Goal: Task Accomplishment & Management: Manage account settings

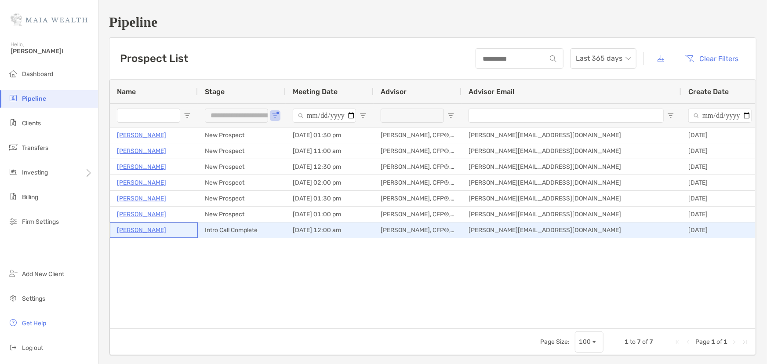
click at [156, 231] on p "Elena Trierweiler" at bounding box center [141, 230] width 49 height 11
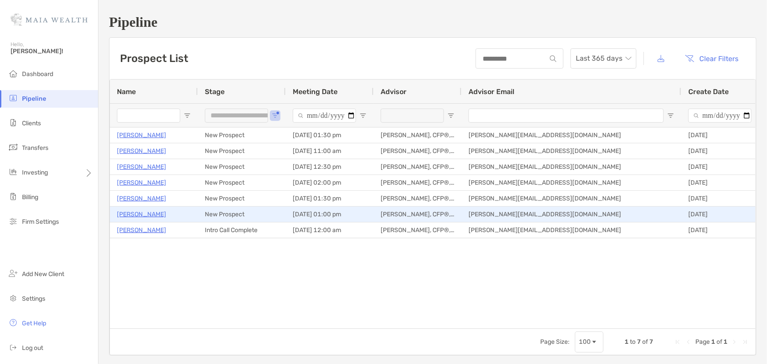
click at [156, 214] on p "[PERSON_NAME]" at bounding box center [141, 214] width 49 height 11
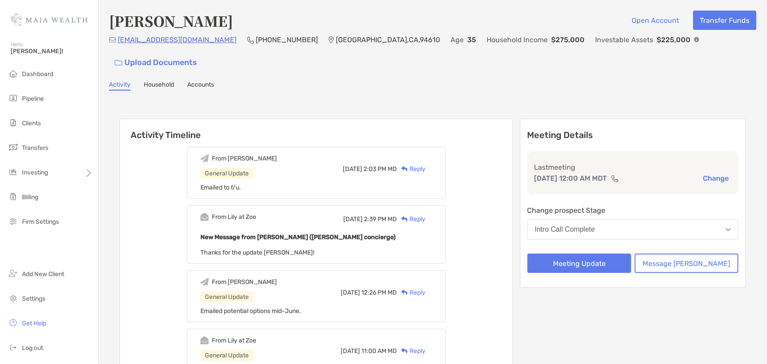
click at [425, 164] on div "Reply" at bounding box center [411, 168] width 29 height 9
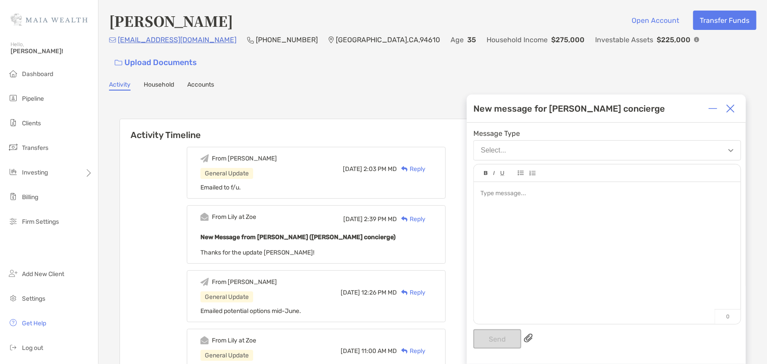
click at [520, 228] on div at bounding box center [607, 248] width 267 height 133
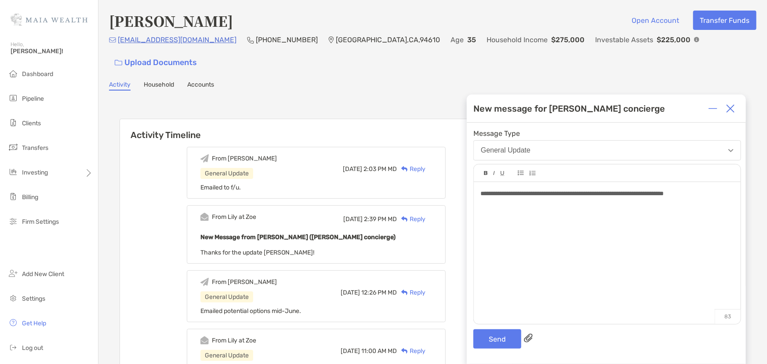
click at [533, 344] on div "Send" at bounding box center [607, 338] width 268 height 19
click at [525, 355] on div "**********" at bounding box center [606, 243] width 279 height 241
click at [510, 345] on button "Send" at bounding box center [497, 338] width 48 height 19
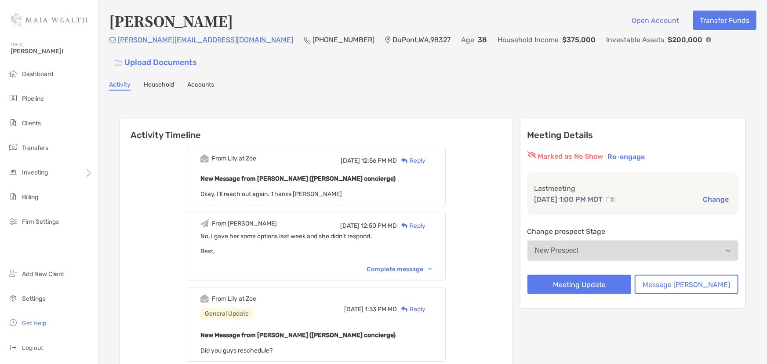
click at [431, 154] on div "Mon, May 5 12:56 PM MD Reply" at bounding box center [386, 160] width 91 height 13
click at [425, 156] on div "Reply" at bounding box center [411, 160] width 29 height 9
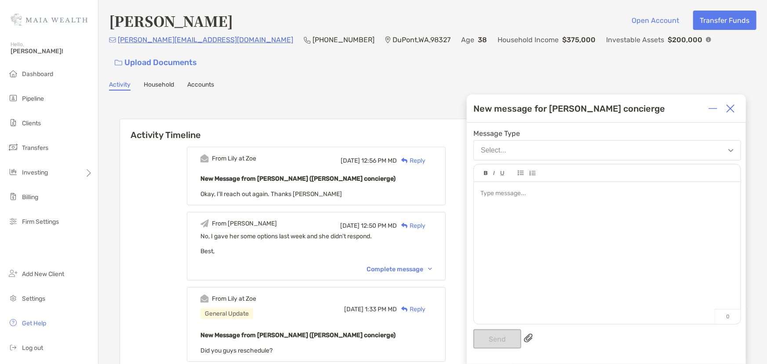
click at [425, 156] on div "Reply" at bounding box center [411, 160] width 29 height 9
click at [576, 255] on div at bounding box center [607, 248] width 267 height 133
click at [551, 270] on div at bounding box center [607, 248] width 267 height 133
click at [67, 102] on li "Pipeline" at bounding box center [49, 99] width 98 height 18
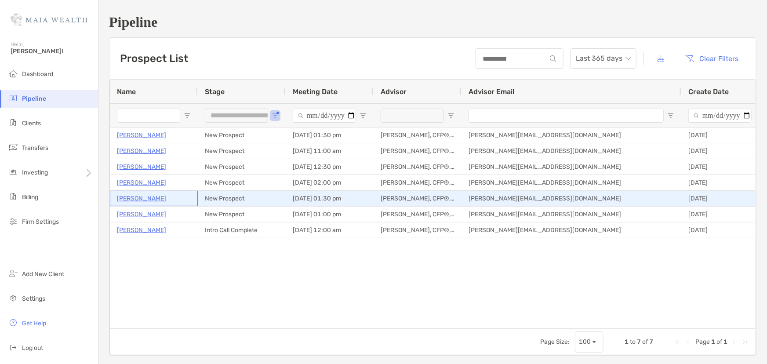
click at [134, 196] on p "[PERSON_NAME]" at bounding box center [141, 198] width 49 height 11
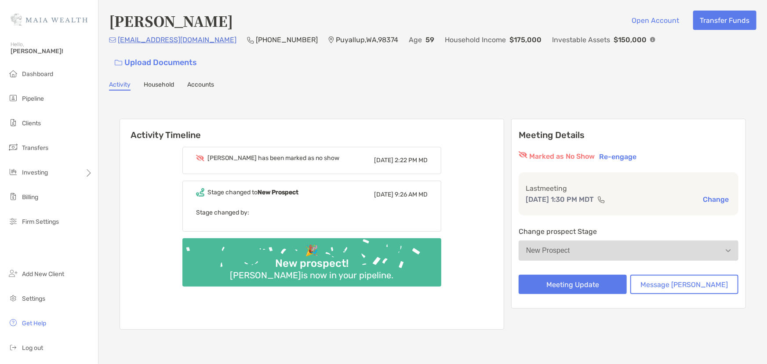
click at [43, 98] on span "Pipeline" at bounding box center [33, 98] width 22 height 7
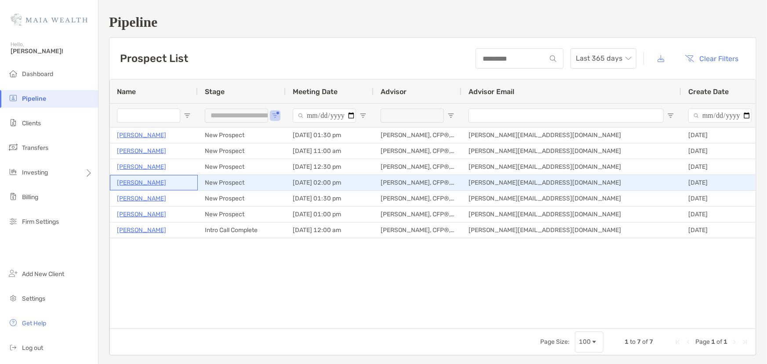
click at [149, 181] on p "Joel Campos" at bounding box center [141, 182] width 49 height 11
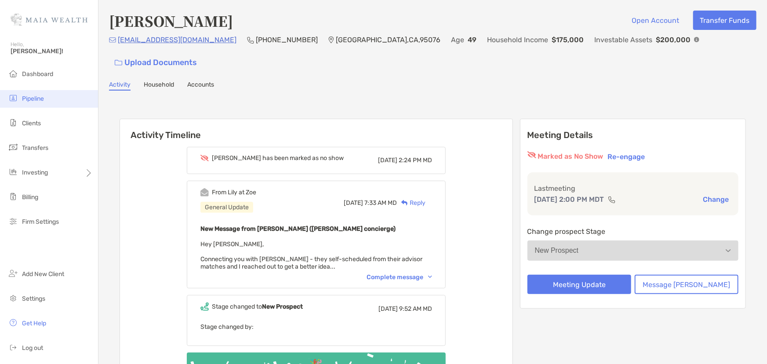
click at [72, 96] on li "Pipeline" at bounding box center [49, 99] width 98 height 18
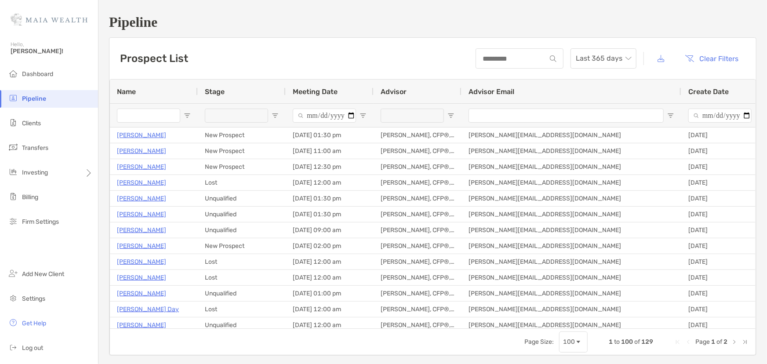
type input "**********"
